Goal: Task Accomplishment & Management: Manage account settings

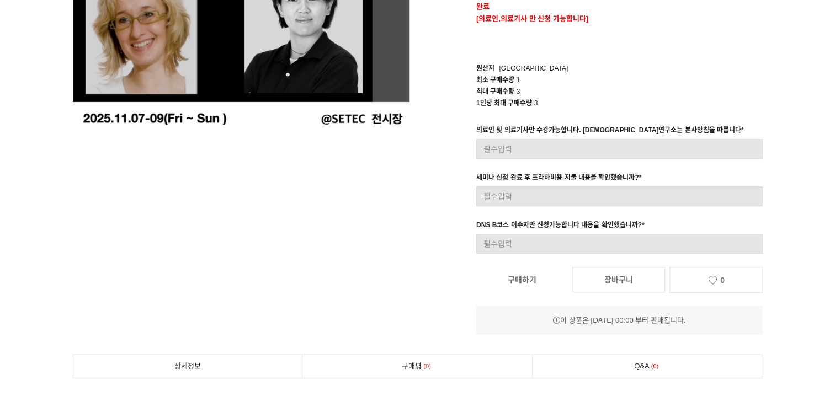
scroll to position [221, 0]
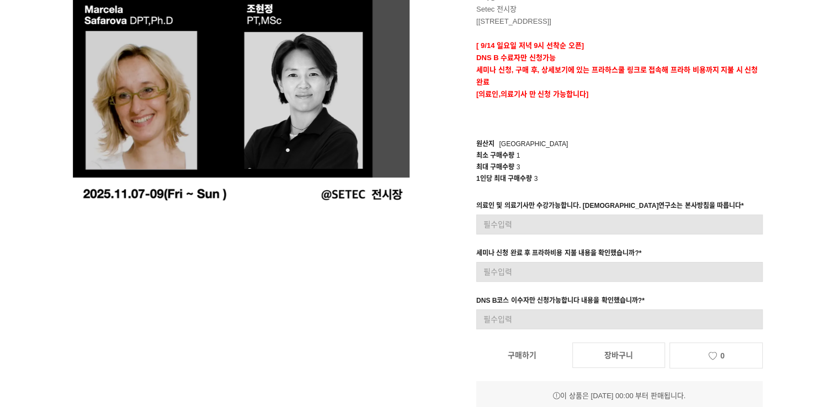
click at [541, 169] on div "최대 구매수량 3" at bounding box center [619, 168] width 286 height 12
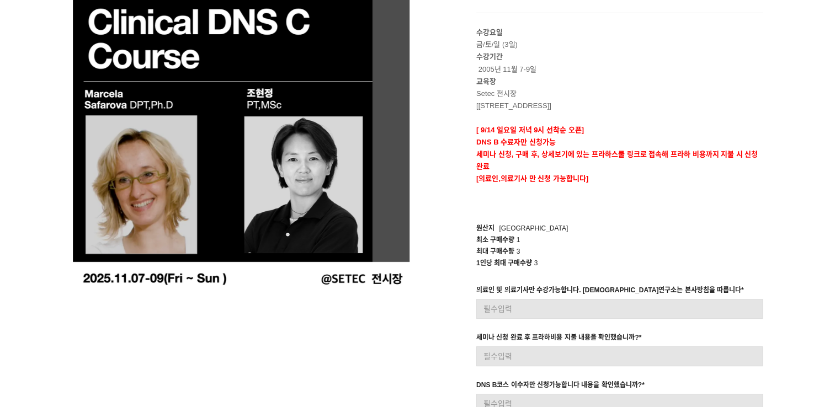
scroll to position [110, 0]
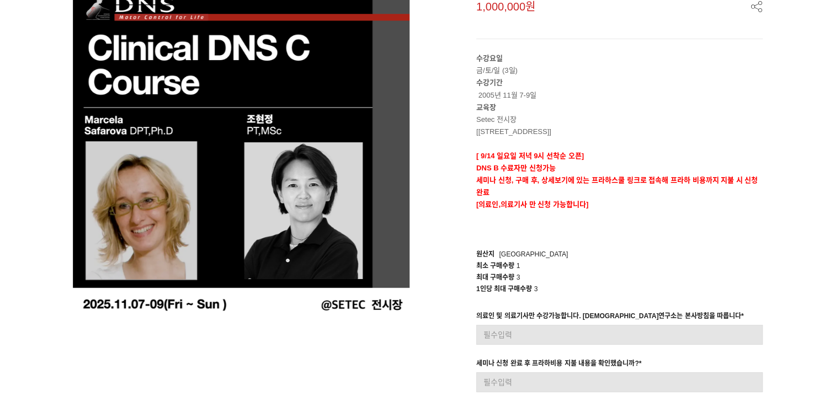
click at [729, 203] on p "[의료인,의료기사 만 신청 가능합니다]" at bounding box center [619, 205] width 286 height 12
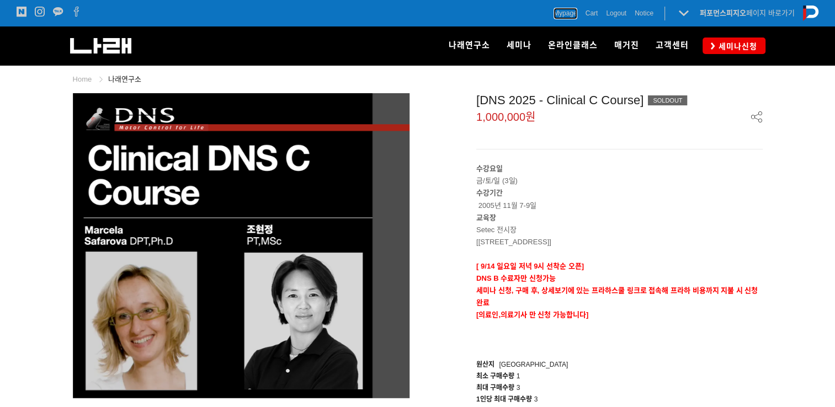
click at [575, 14] on span "Mypage" at bounding box center [566, 13] width 24 height 11
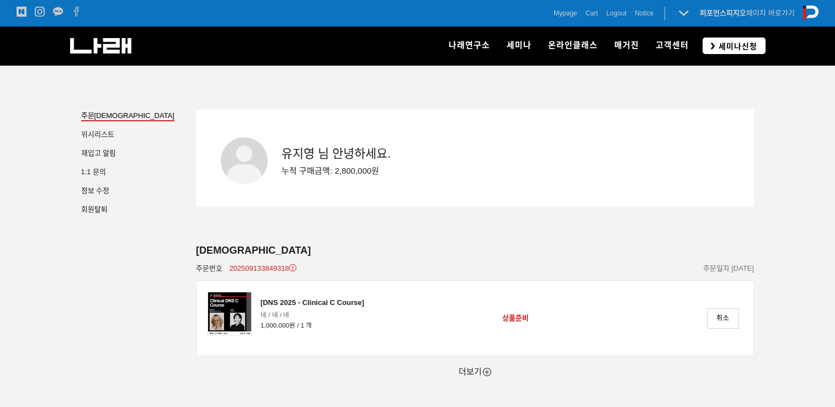
click at [714, 51] on link "세미나신청" at bounding box center [734, 46] width 63 height 16
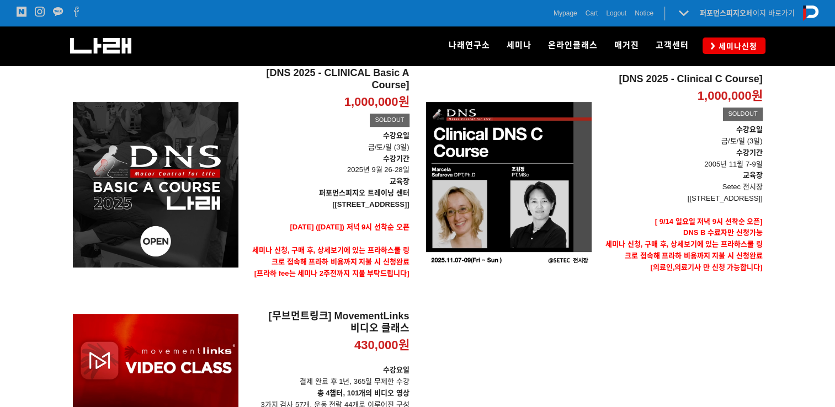
scroll to position [386, 0]
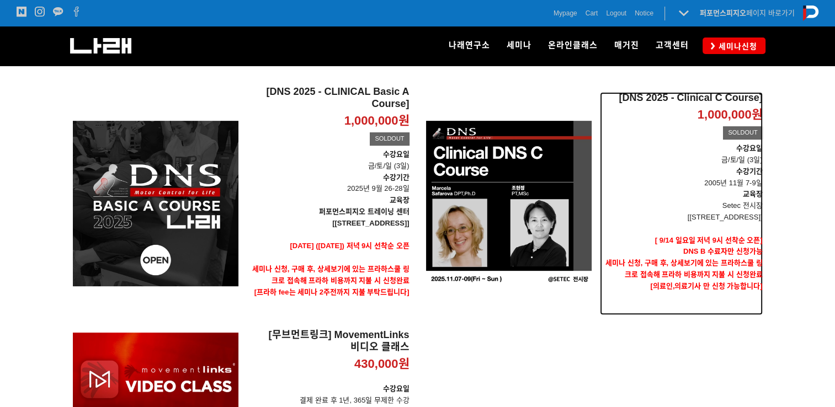
click at [712, 191] on p "교육장" at bounding box center [681, 195] width 163 height 12
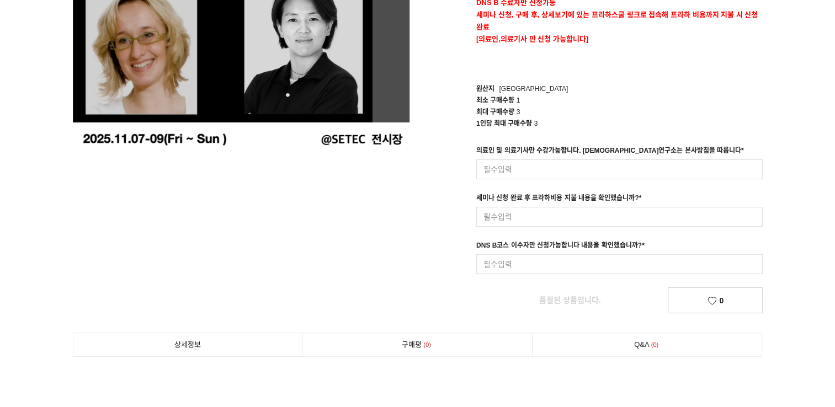
scroll to position [331, 0]
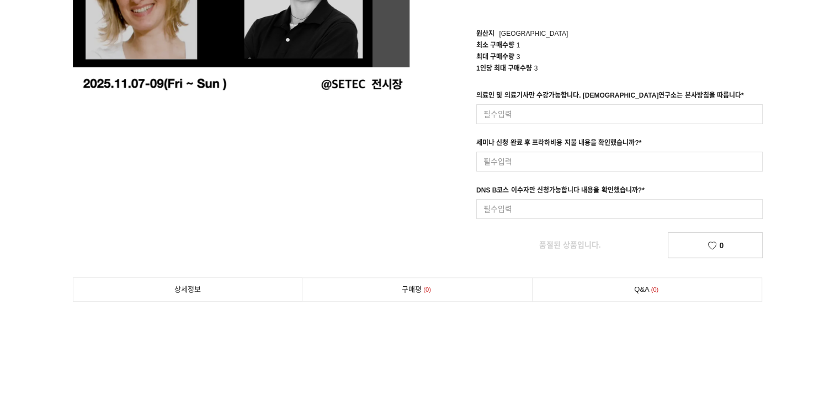
click at [559, 240] on link "품절된 상품입니다." at bounding box center [569, 245] width 187 height 24
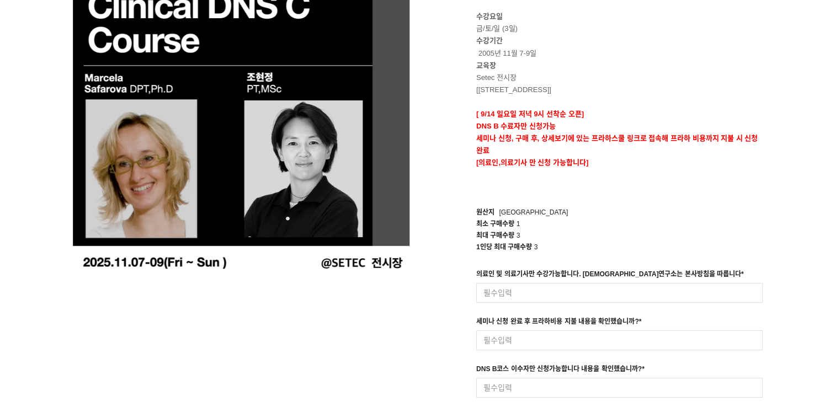
scroll to position [0, 0]
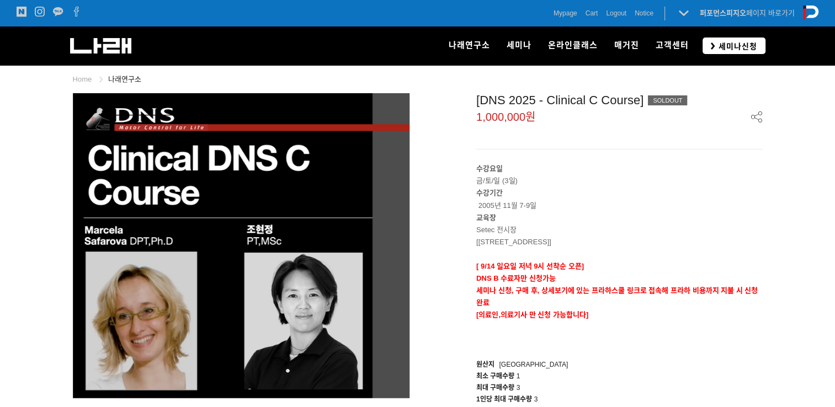
click at [718, 51] on span "세미나신청" at bounding box center [736, 46] width 42 height 11
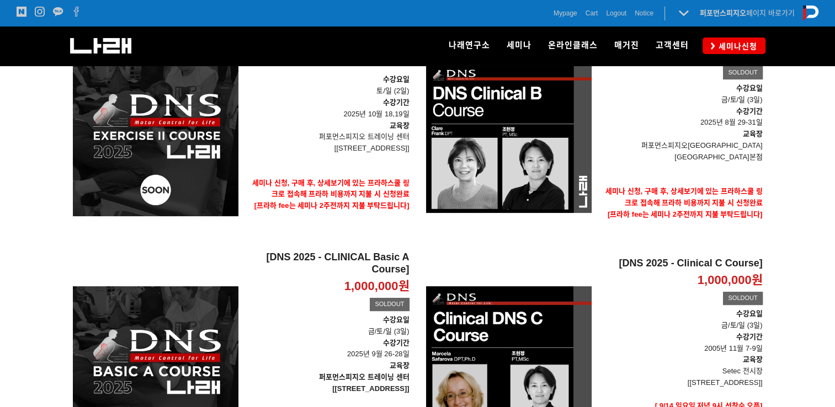
scroll to position [166, 0]
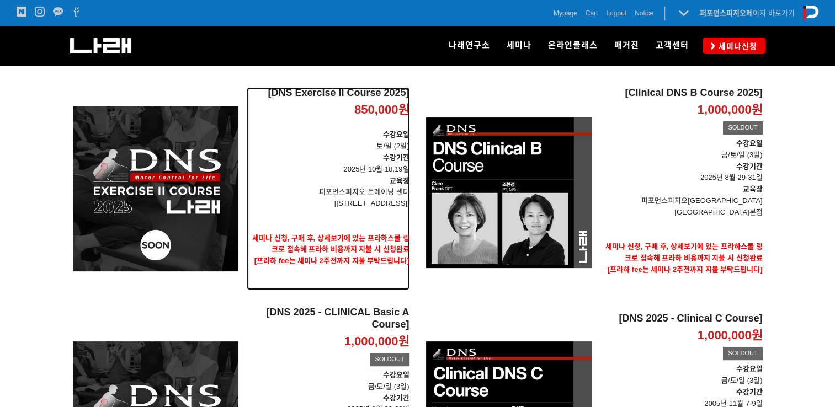
click at [387, 147] on p "수강요일 토/일 (2일)" at bounding box center [328, 140] width 163 height 23
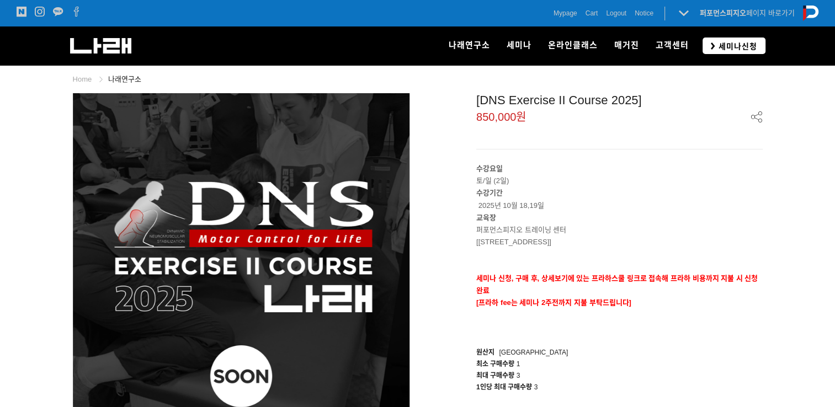
click at [720, 44] on span "세미나신청" at bounding box center [736, 46] width 42 height 11
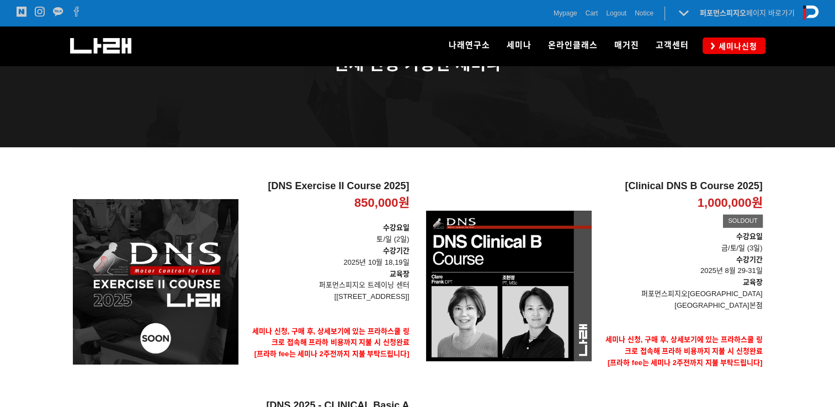
scroll to position [60, 0]
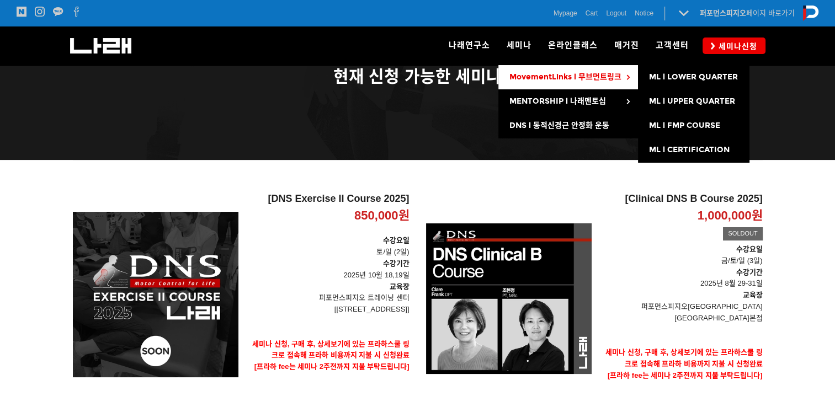
click at [537, 87] on link "MovementLinks l 무브먼트링크" at bounding box center [568, 77] width 140 height 24
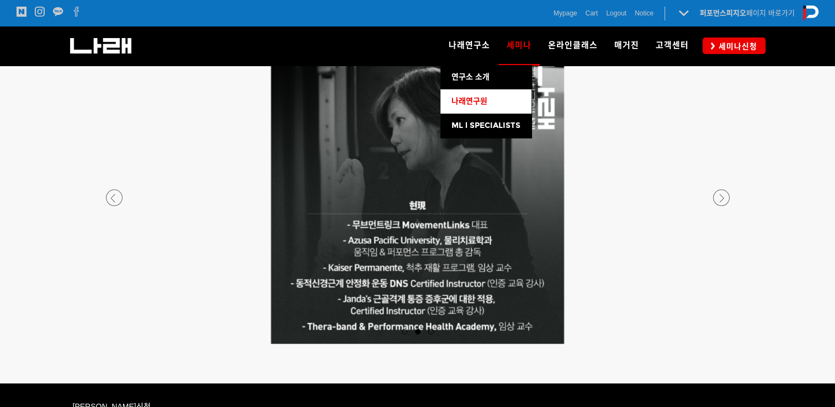
scroll to position [2161, 0]
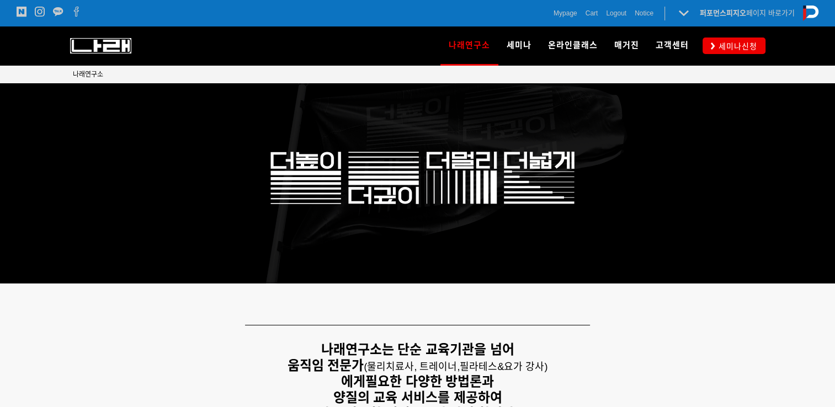
click at [84, 49] on img at bounding box center [100, 45] width 61 height 15
click at [645, 17] on span "Notice" at bounding box center [644, 13] width 19 height 11
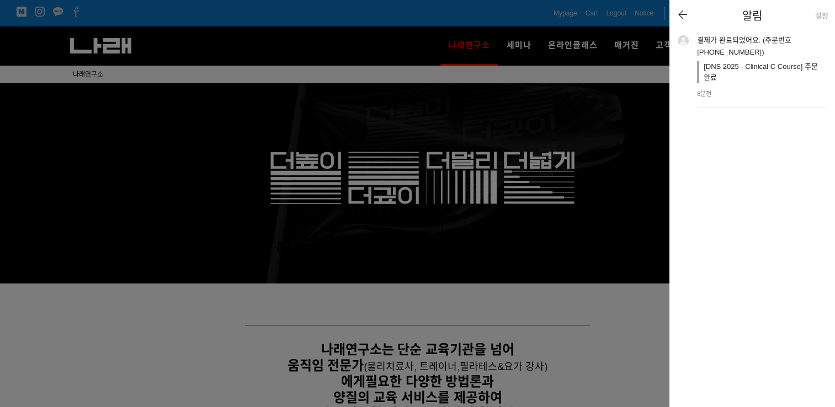
click at [599, 193] on div at bounding box center [417, 203] width 835 height 407
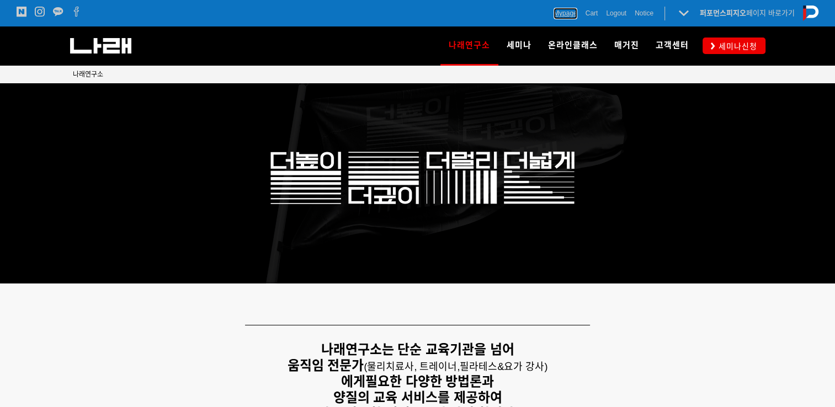
click at [554, 15] on span "Mypage" at bounding box center [566, 13] width 24 height 11
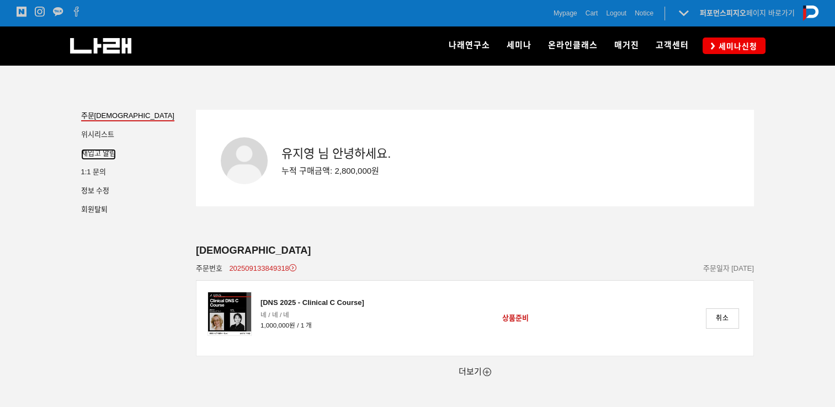
click at [114, 154] on link "재입고 알림" at bounding box center [98, 154] width 35 height 11
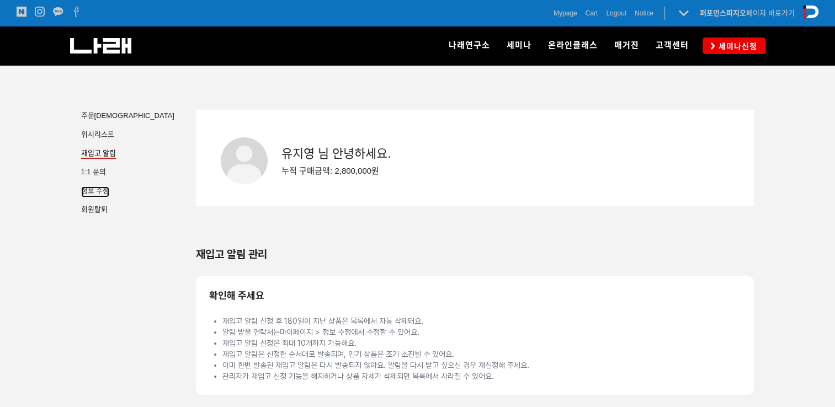
click at [84, 197] on link "정보 수정" at bounding box center [95, 192] width 29 height 11
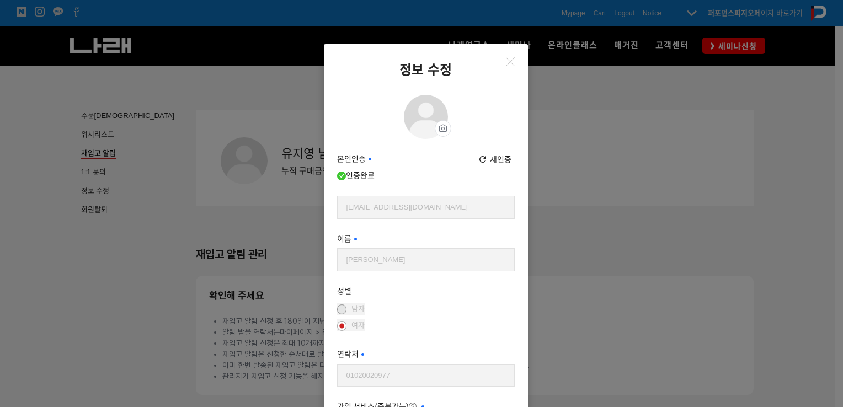
click at [236, 195] on div "정보 수정 프로필 이미지 프로필 사진 설정 수정 삭제 본인인증 필수 인증완료 재인증 휴대폰 인증 [EMAIL_ADDRESS][DOMAIN_NA…" at bounding box center [421, 203] width 843 height 407
